Goal: Information Seeking & Learning: Learn about a topic

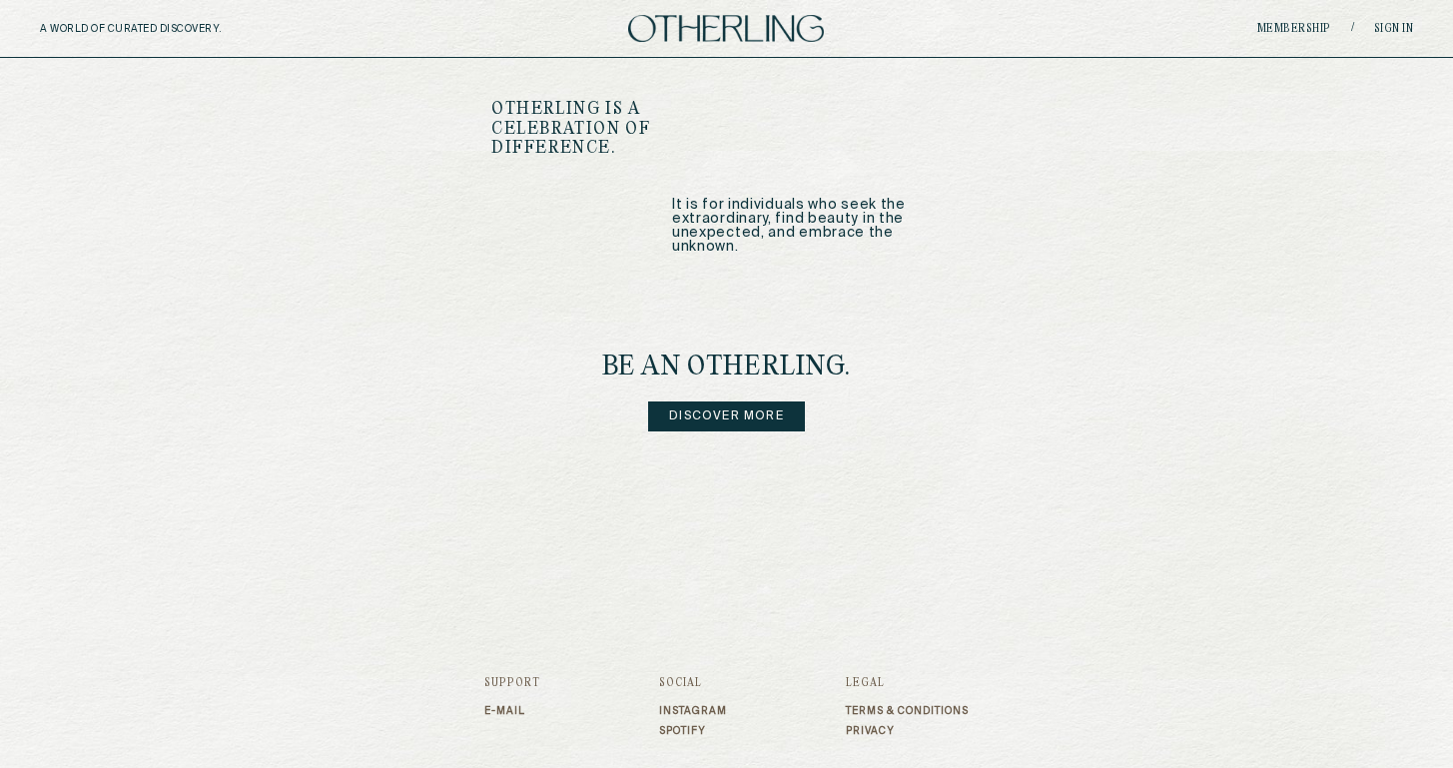
scroll to position [2479, 0]
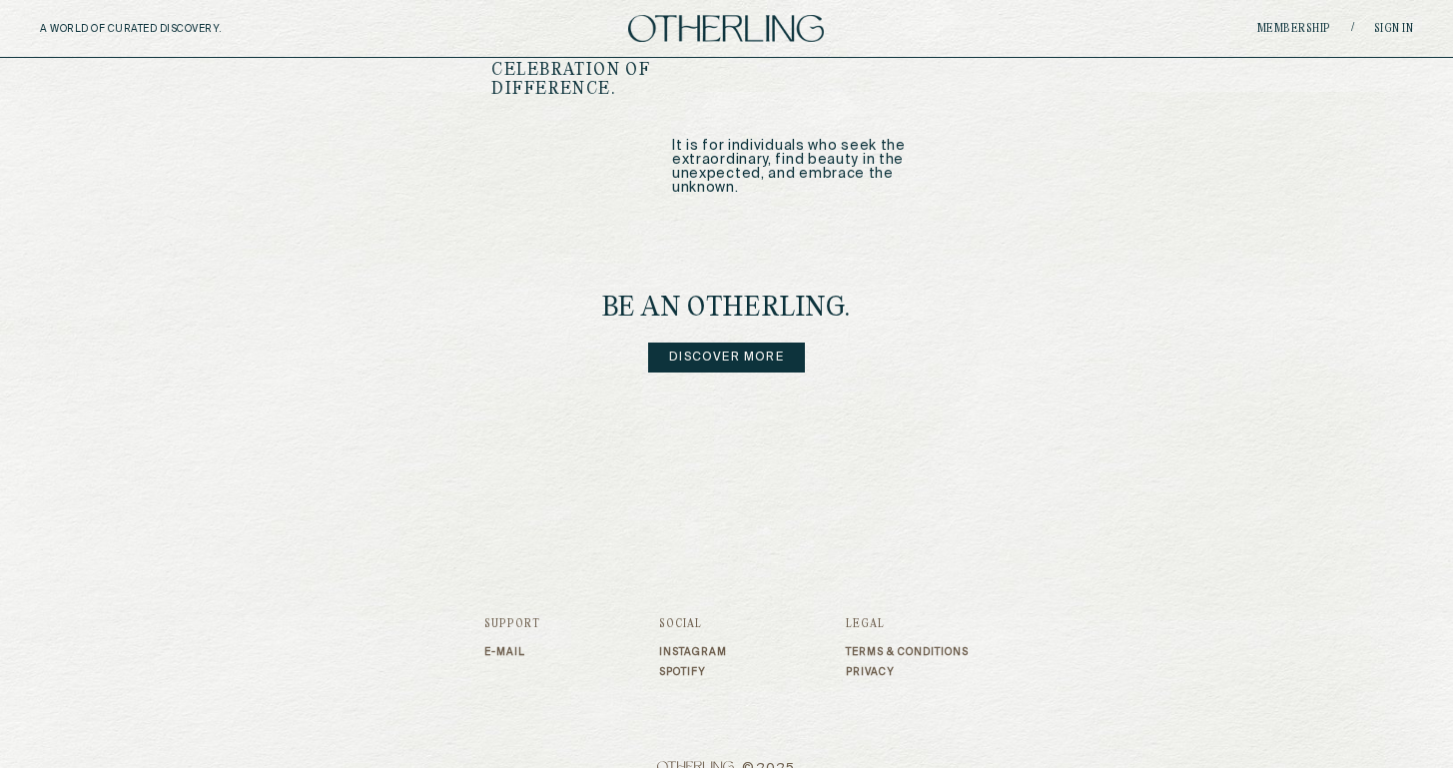
click at [738, 343] on link "Discover more" at bounding box center [726, 358] width 157 height 30
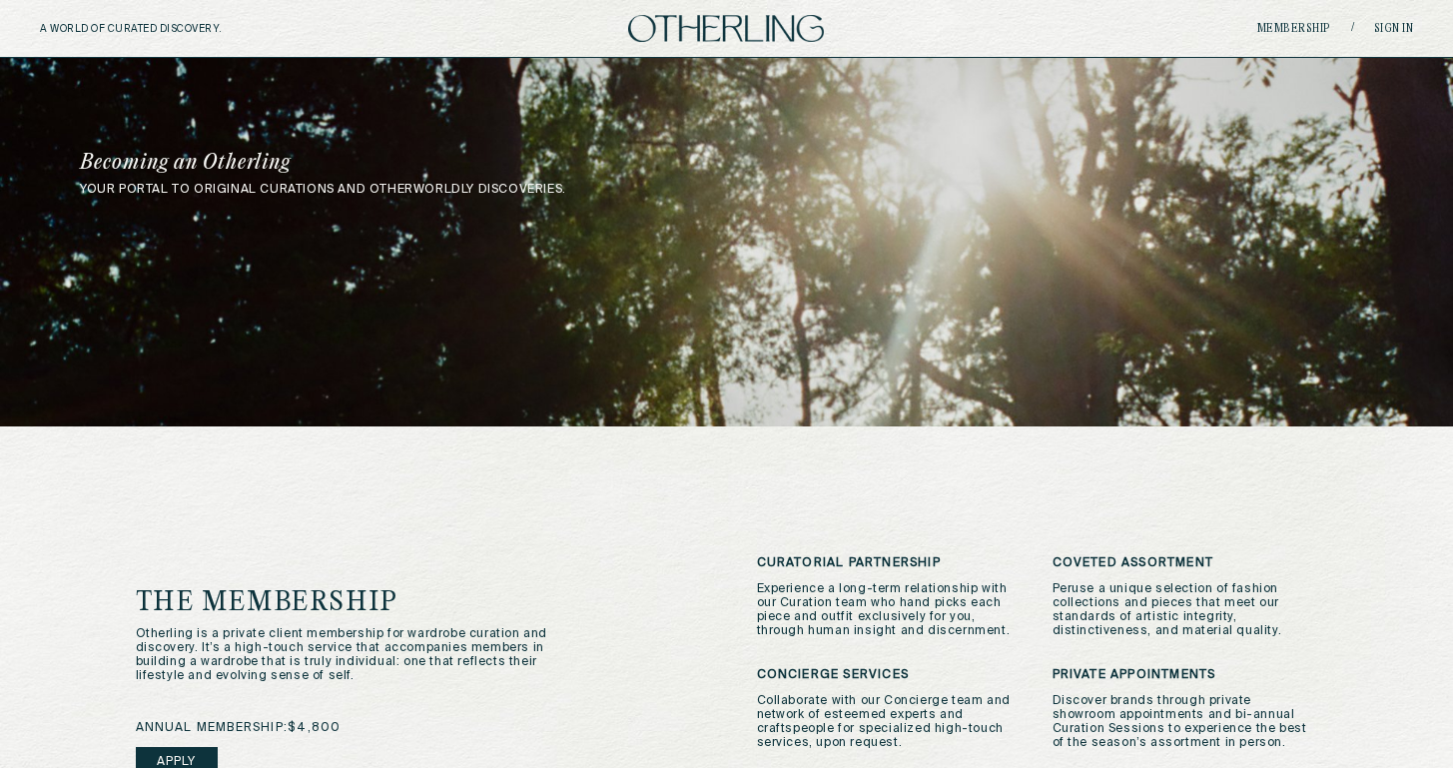
scroll to position [399, 0]
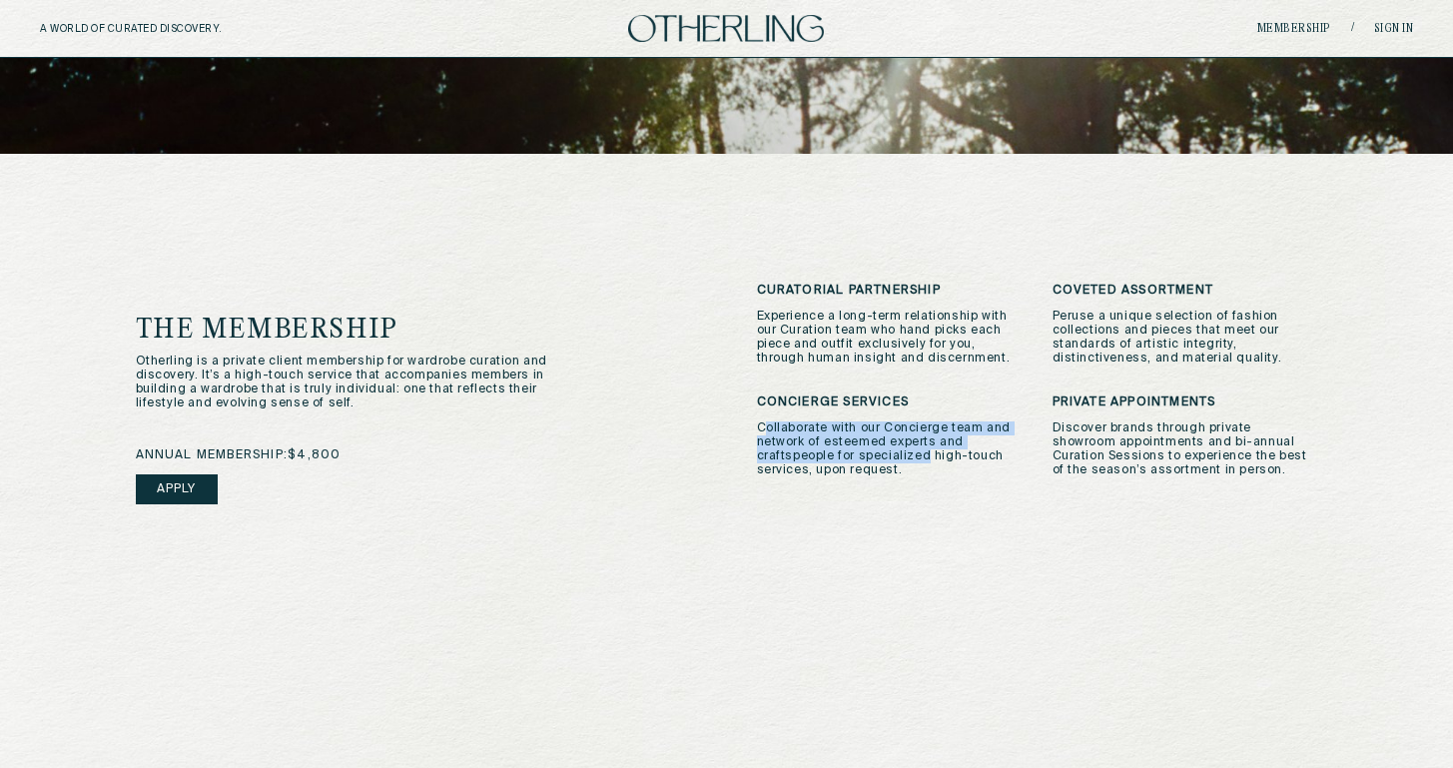
drag, startPoint x: 762, startPoint y: 428, endPoint x: 927, endPoint y: 465, distance: 168.9
click at [924, 461] on p "Collaborate with our Concierge team and network of esteemed experts and craftsp…" at bounding box center [890, 449] width 266 height 56
click at [960, 490] on div "Curatorial Partnership Experience a long-term relationship with our Curation te…" at bounding box center [1037, 437] width 561 height 306
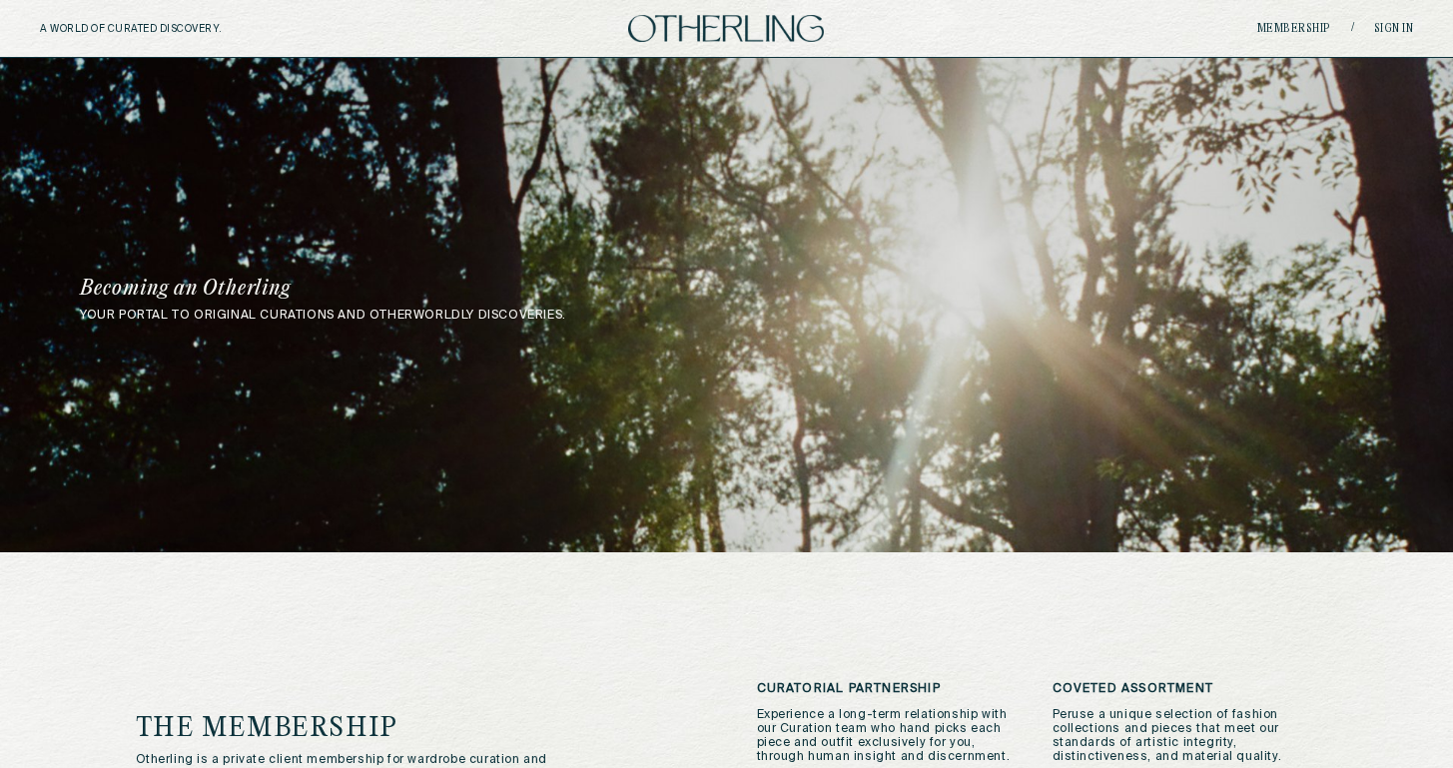
click at [708, 19] on img at bounding box center [726, 28] width 196 height 27
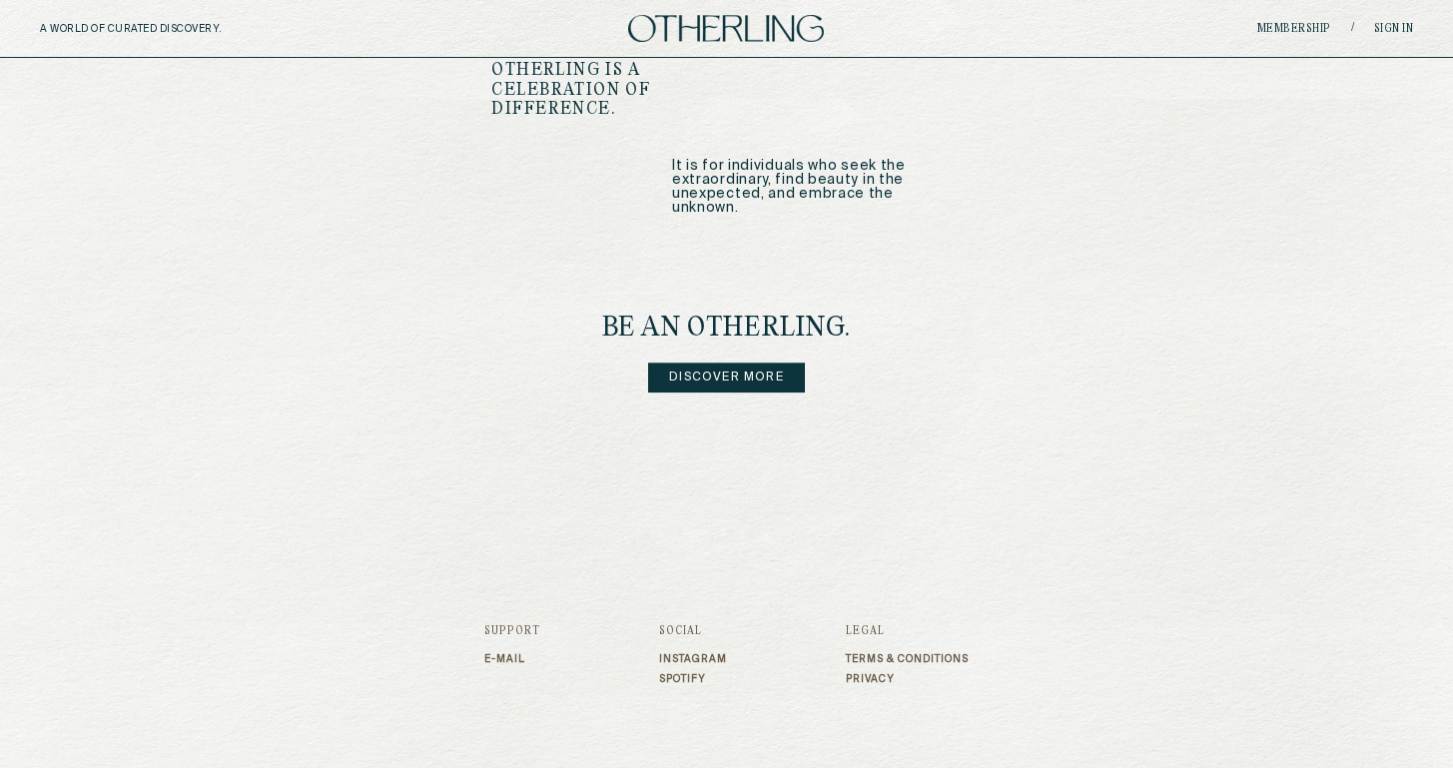
scroll to position [2479, 0]
